Goal: Transaction & Acquisition: Subscribe to service/newsletter

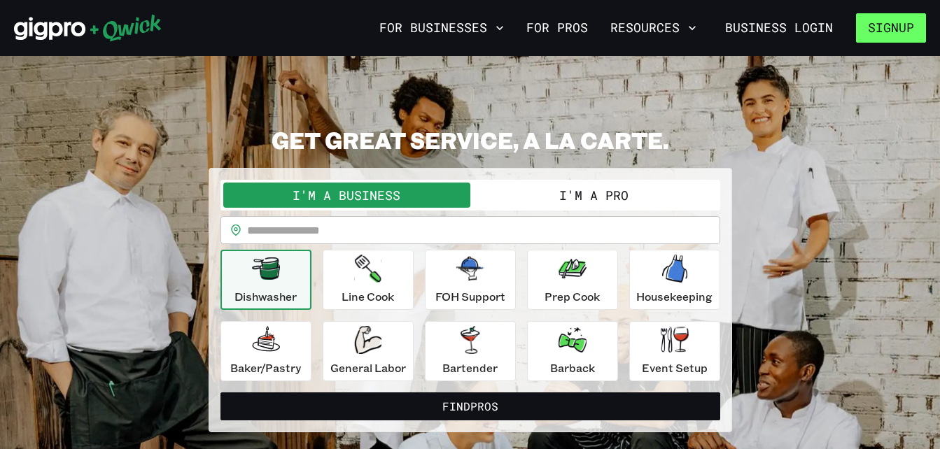
click at [904, 31] on button "Signup" at bounding box center [891, 27] width 70 height 29
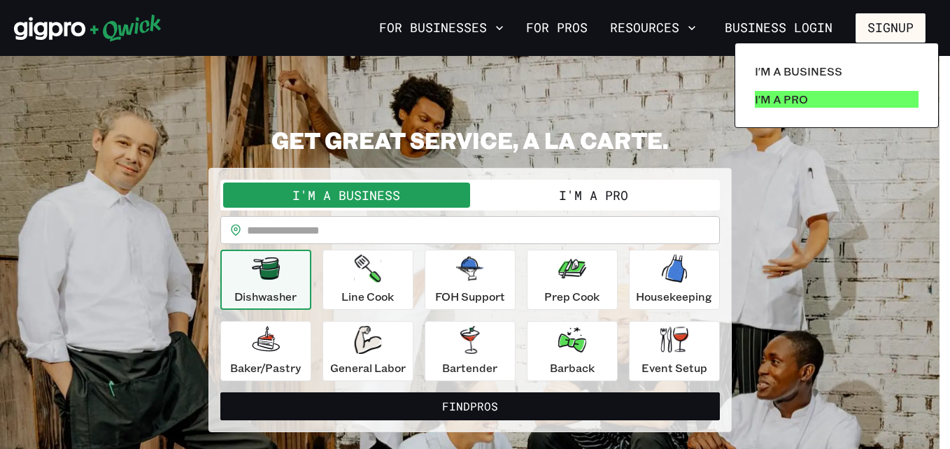
click at [826, 100] on link "I'm a Pro" at bounding box center [836, 99] width 175 height 28
click at [615, 205] on div at bounding box center [475, 224] width 950 height 449
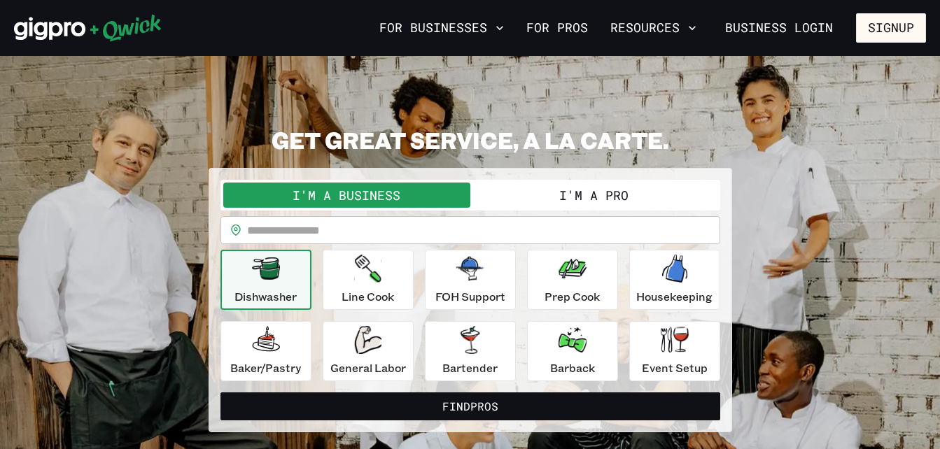
click at [627, 196] on button "I'm a Pro" at bounding box center [593, 195] width 247 height 25
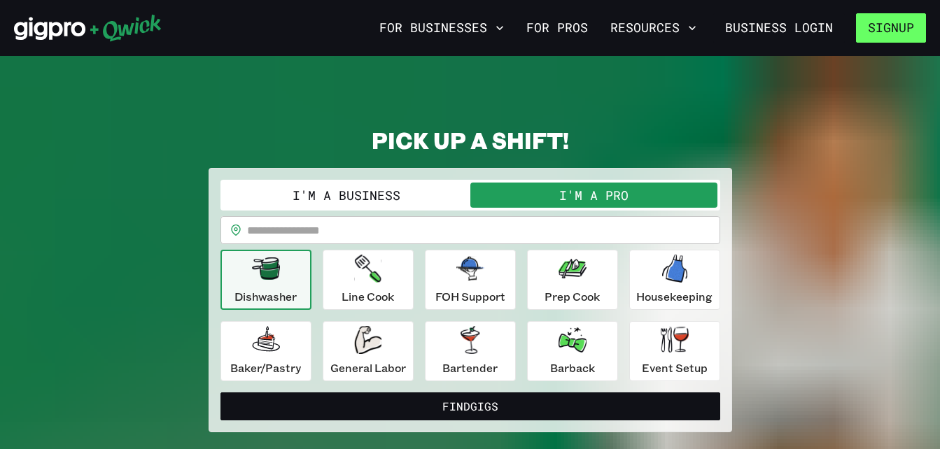
click at [893, 34] on button "Signup" at bounding box center [891, 27] width 70 height 29
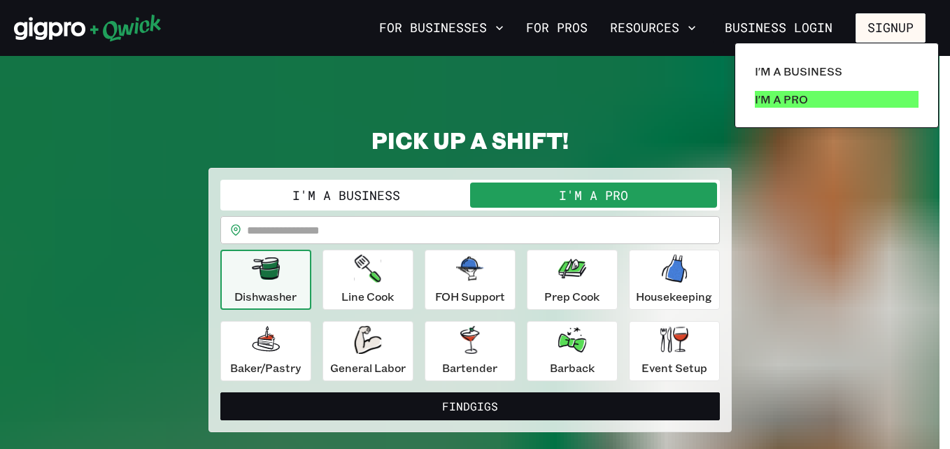
click at [876, 91] on link "I'm a Pro" at bounding box center [836, 99] width 175 height 28
click at [876, 99] on link "I'm a Pro" at bounding box center [836, 99] width 175 height 28
click at [623, 407] on div at bounding box center [475, 224] width 950 height 449
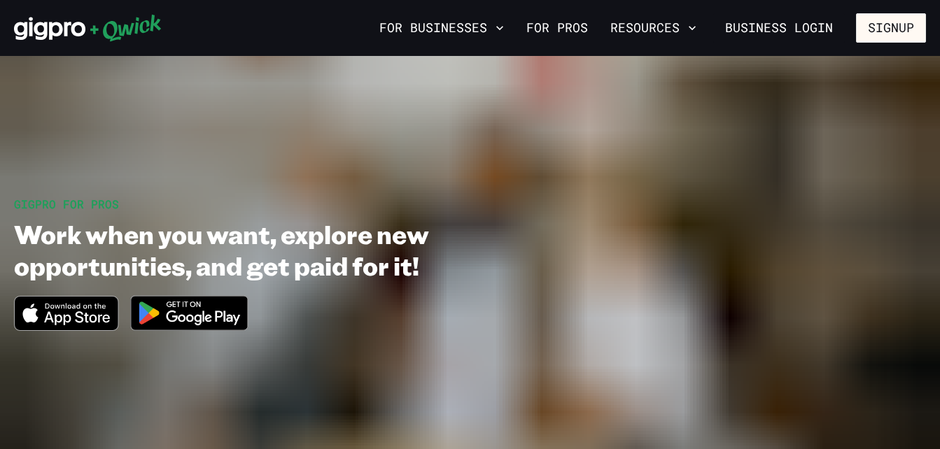
click at [478, 362] on section "GIGPRO FOR PROS Work when you want, explore new opportunities, and get paid for…" at bounding box center [470, 269] width 940 height 427
click at [197, 315] on img at bounding box center [190, 313] width 136 height 52
